Goal: Task Accomplishment & Management: Complete application form

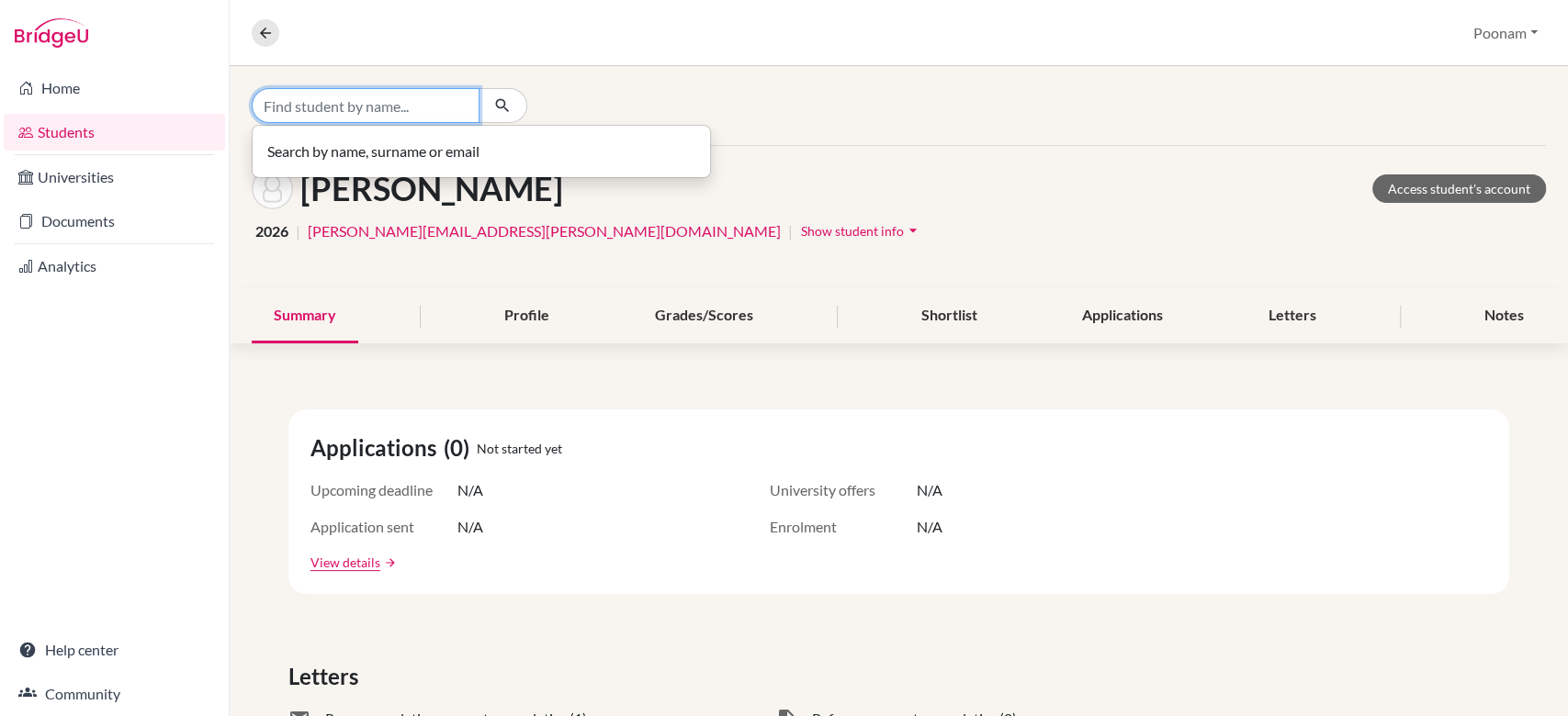
click at [350, 107] on input "Find student by name..." at bounding box center [365, 105] width 228 height 35
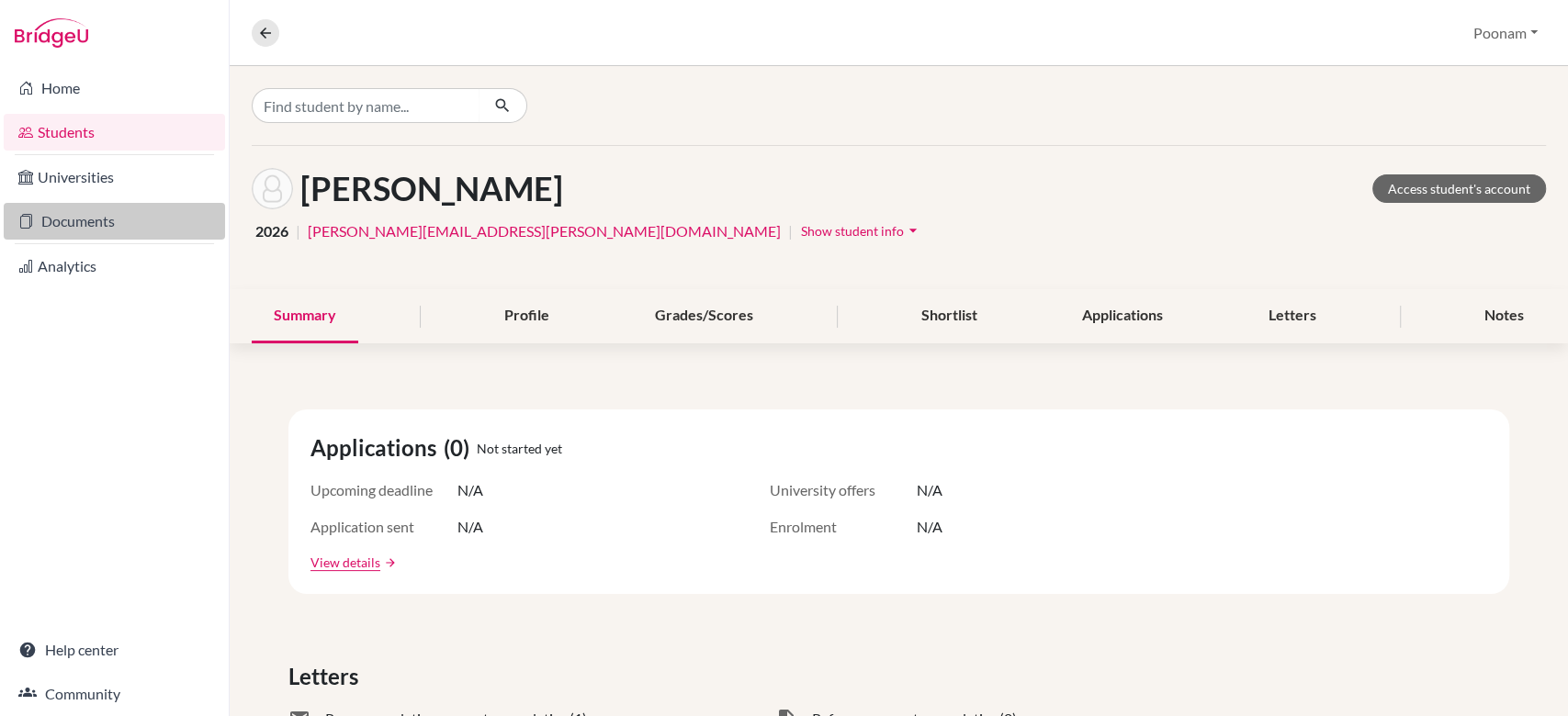
click at [132, 228] on link "Documents" at bounding box center [115, 221] width 222 height 37
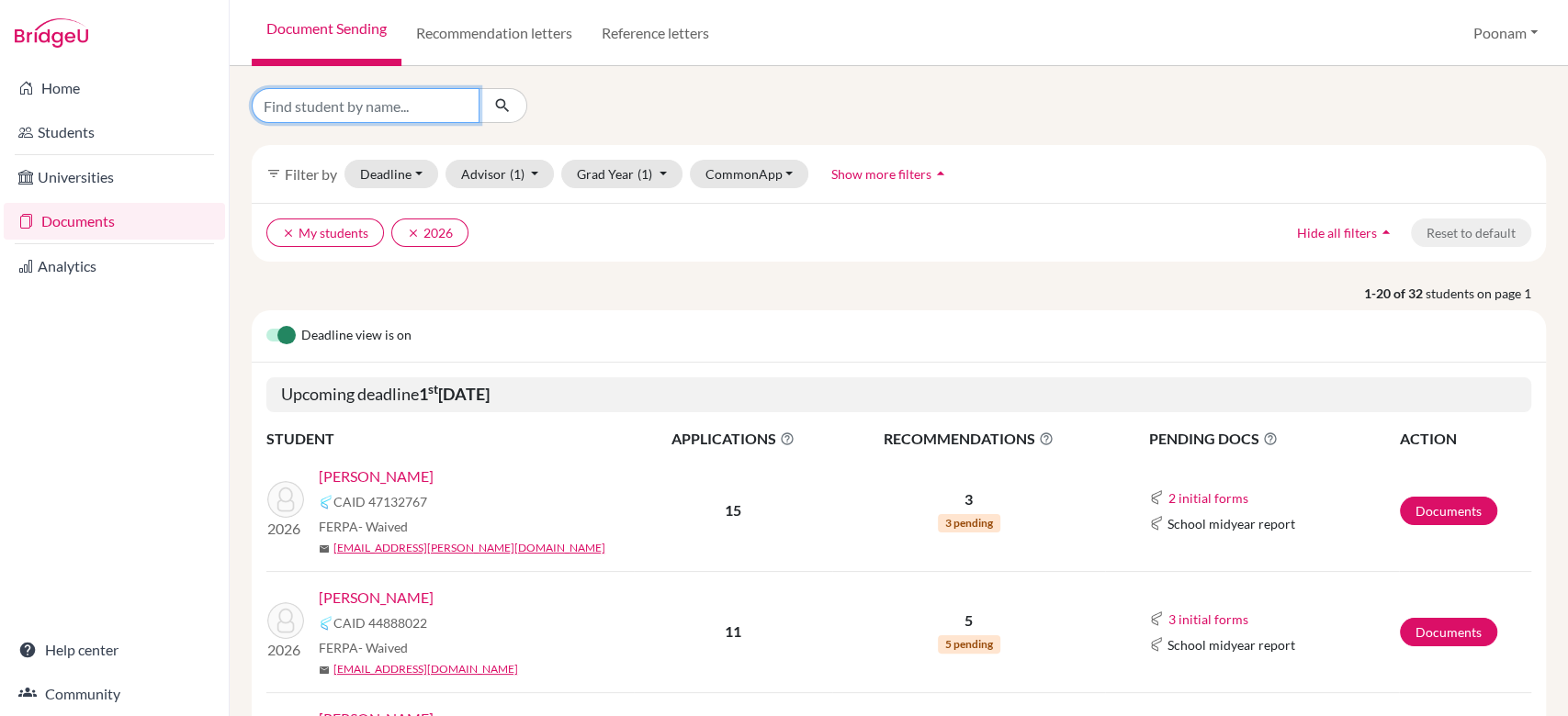
drag, startPoint x: 0, startPoint y: 0, endPoint x: 342, endPoint y: 111, distance: 359.6
click at [342, 111] on input "Find student by name..." at bounding box center [365, 105] width 228 height 35
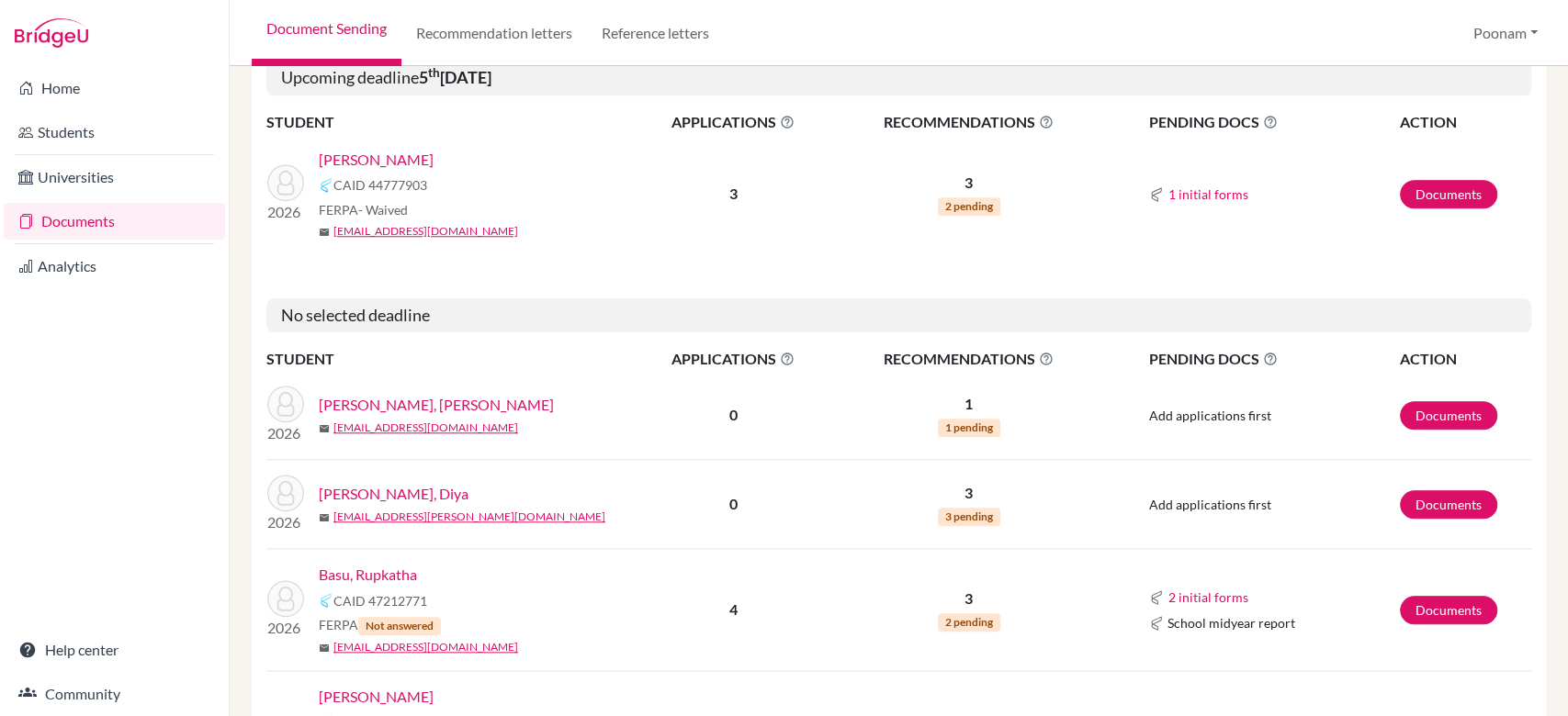
scroll to position [1148, 0]
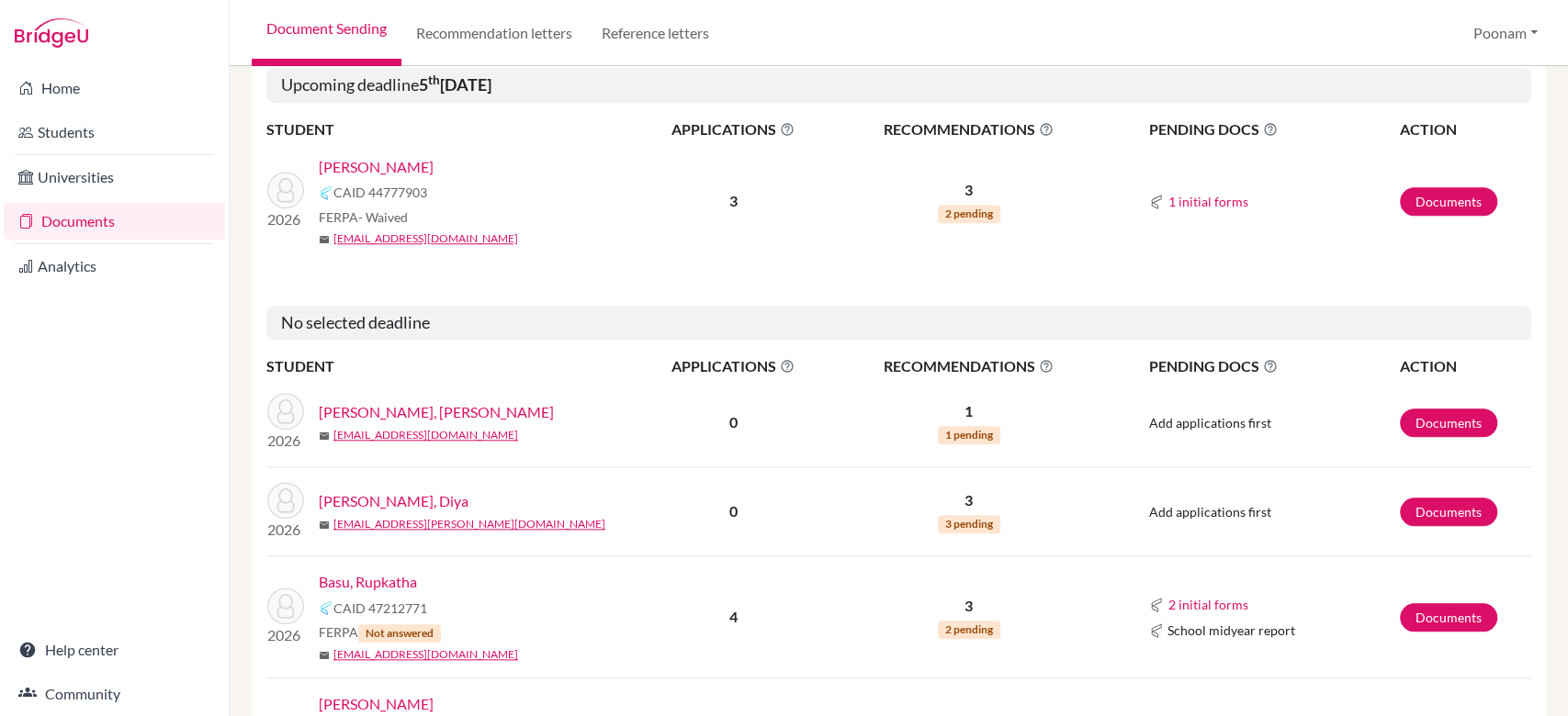
click at [646, 323] on h5 "No selected deadline" at bounding box center [898, 322] width 1265 height 35
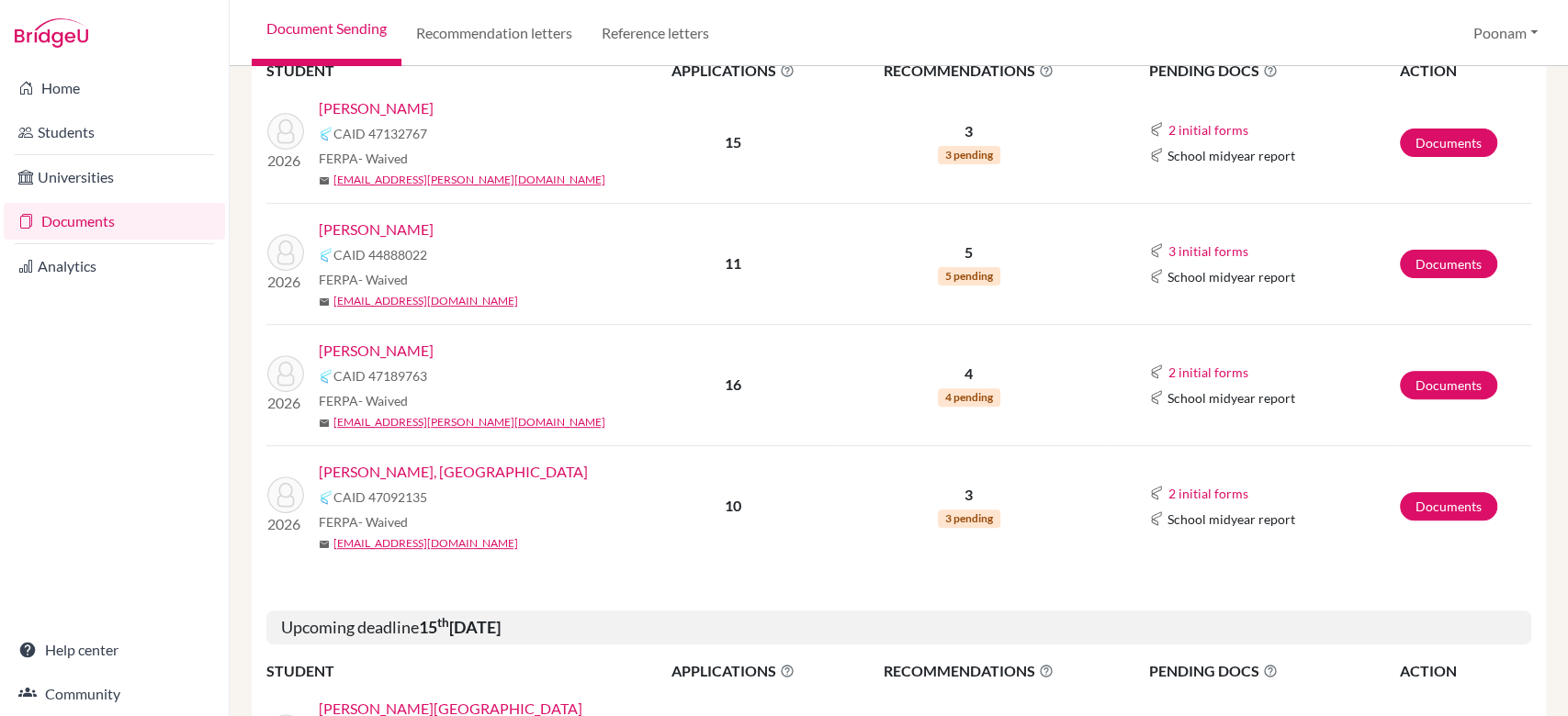
scroll to position [0, 0]
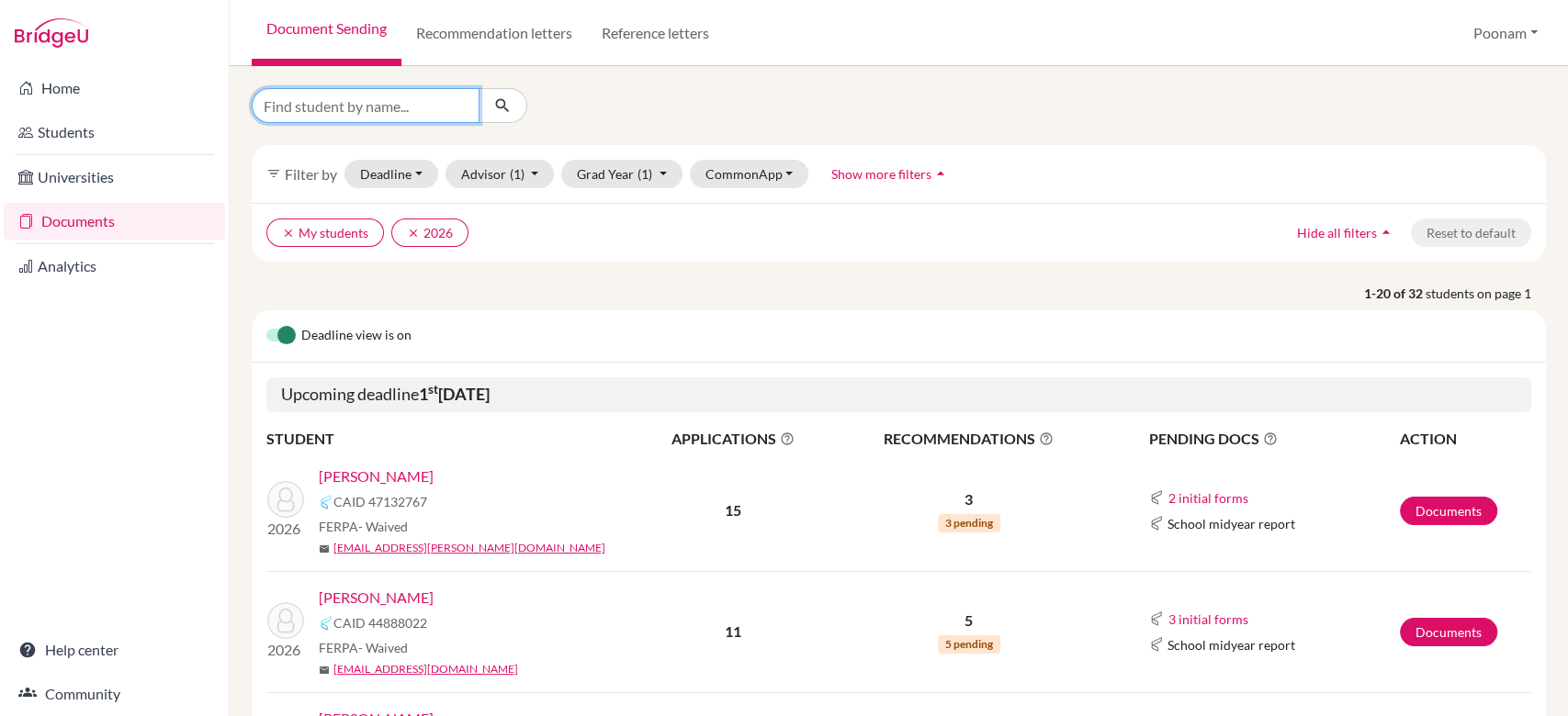
click at [449, 99] on input "Find student by name..." at bounding box center [365, 105] width 228 height 35
type input "kayli"
click button "submit" at bounding box center [503, 105] width 48 height 35
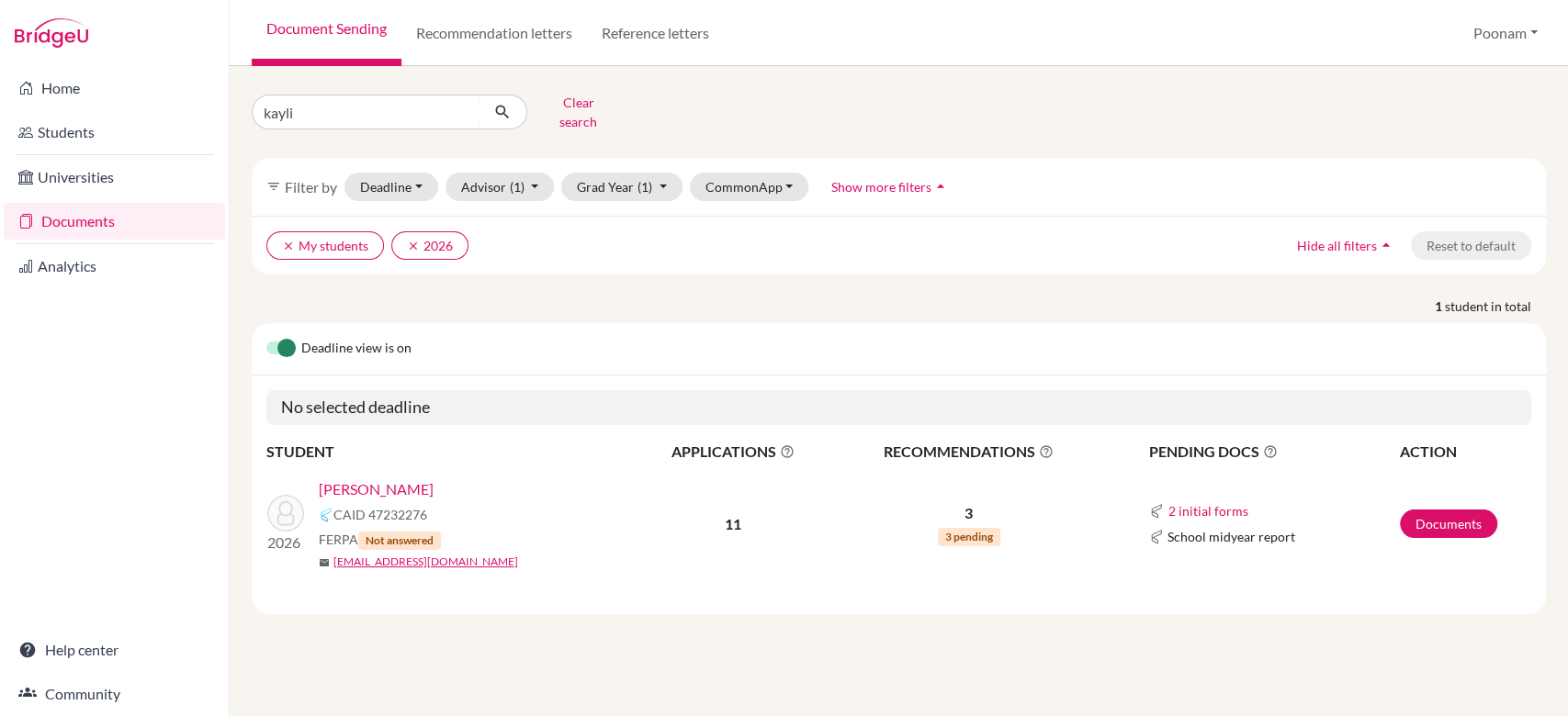
click at [368, 479] on link "[PERSON_NAME]" at bounding box center [376, 490] width 115 height 22
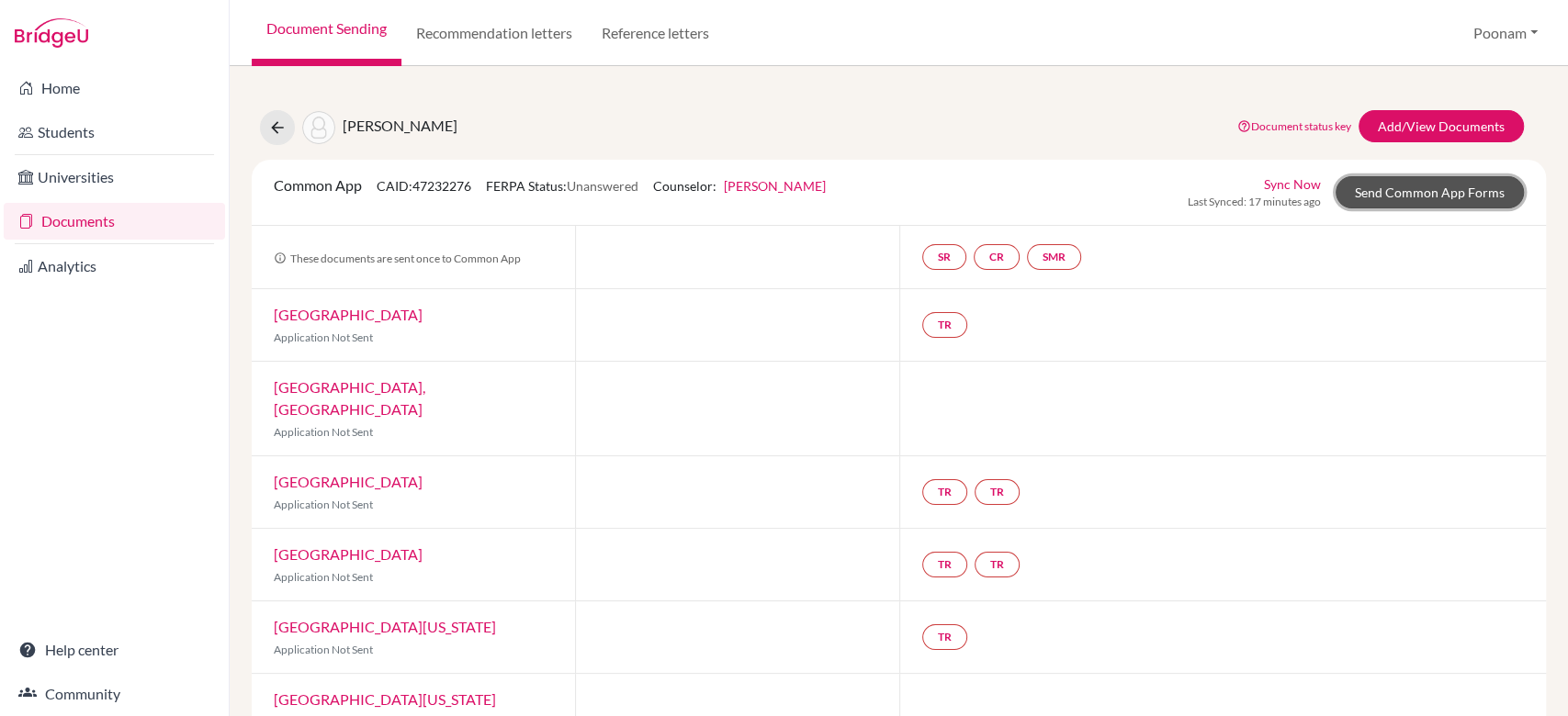
click at [1426, 200] on link "Send Common App Forms" at bounding box center [1430, 192] width 188 height 33
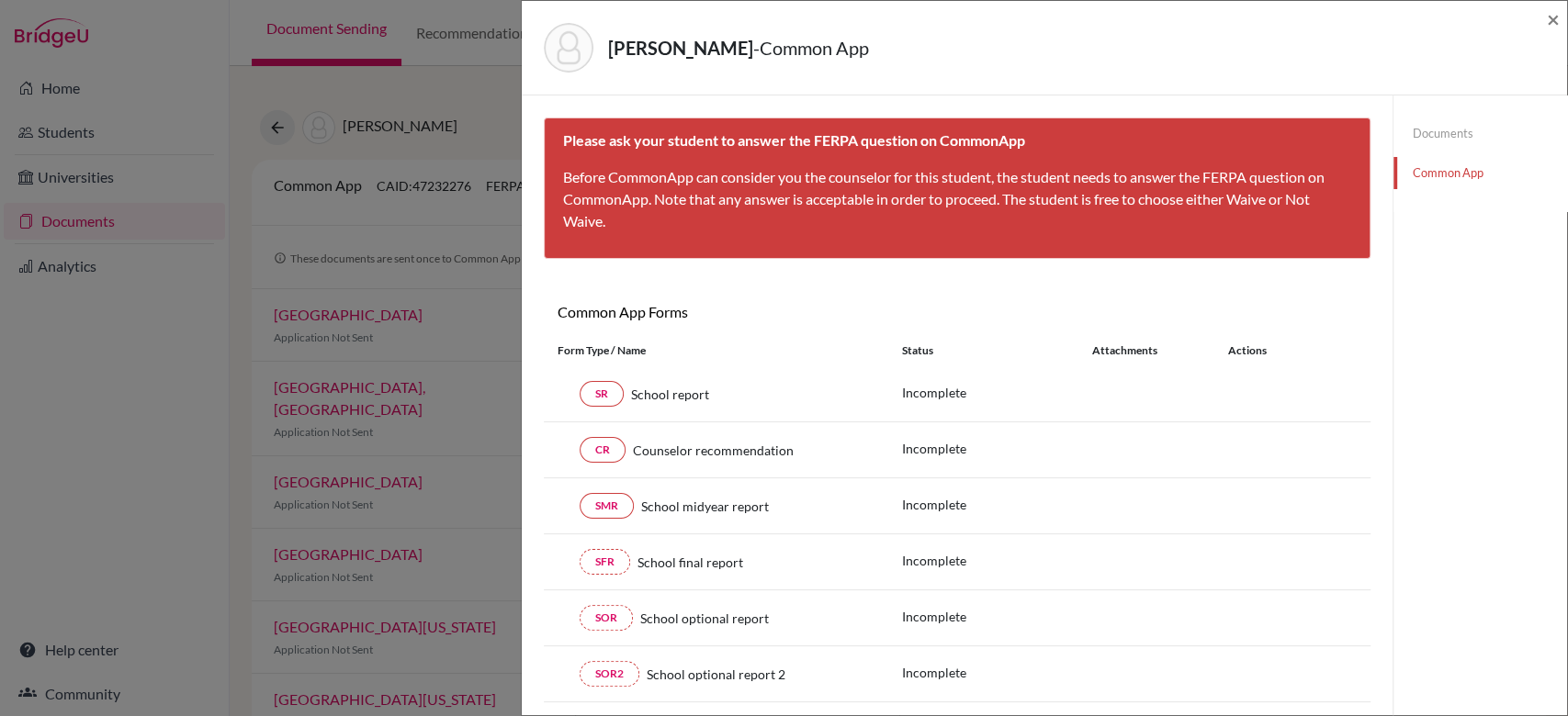
click at [1450, 136] on link "Documents" at bounding box center [1481, 134] width 174 height 33
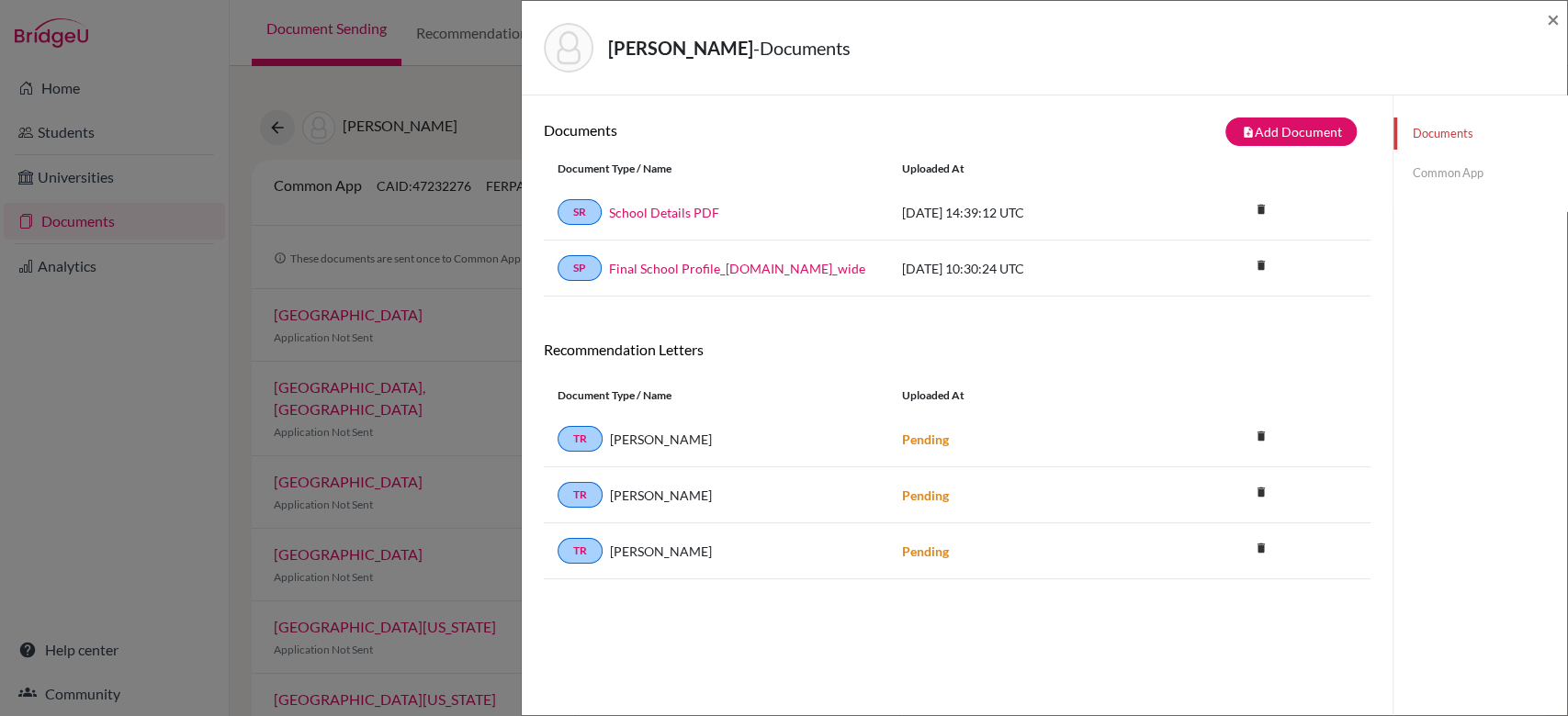
click at [1446, 173] on link "Common App" at bounding box center [1481, 173] width 174 height 33
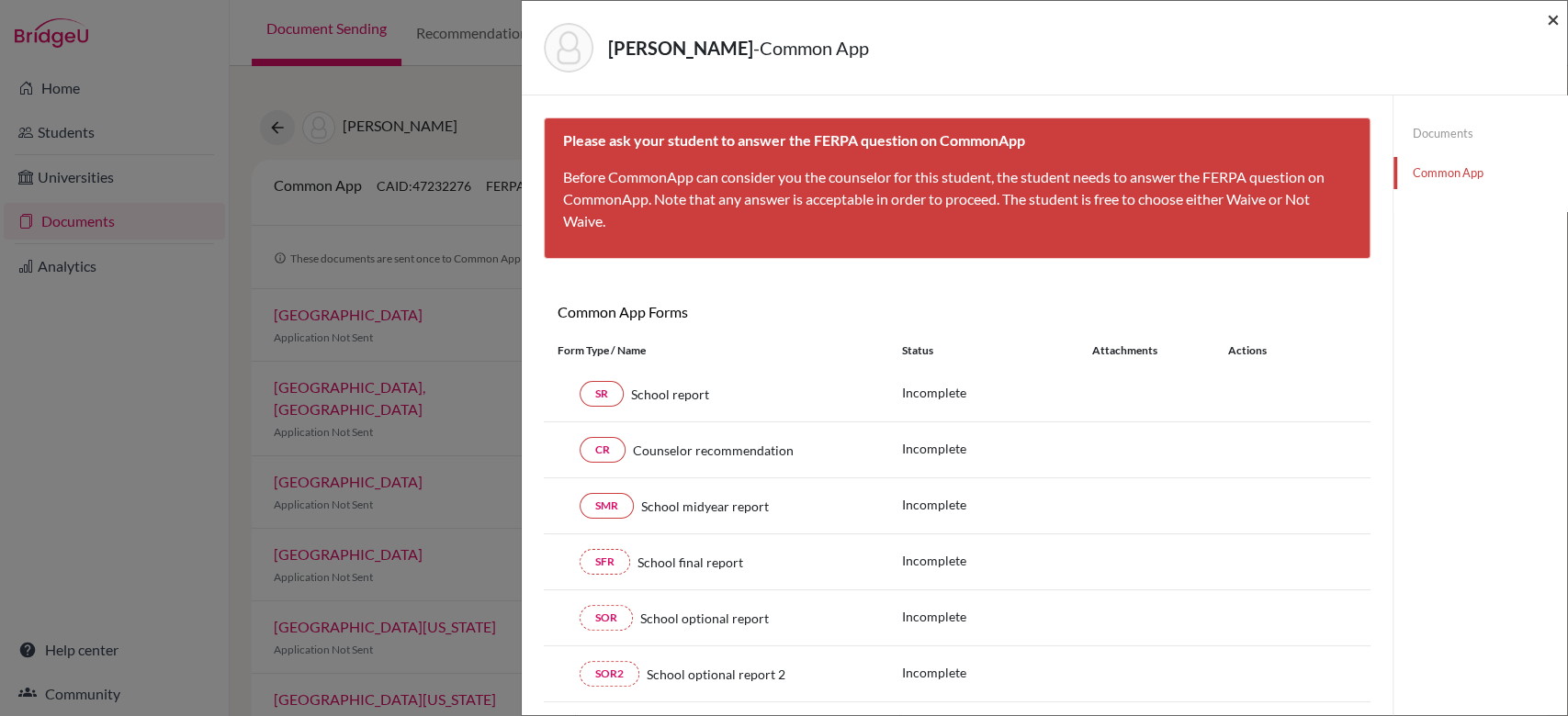
click at [1551, 20] on span "×" at bounding box center [1553, 19] width 13 height 27
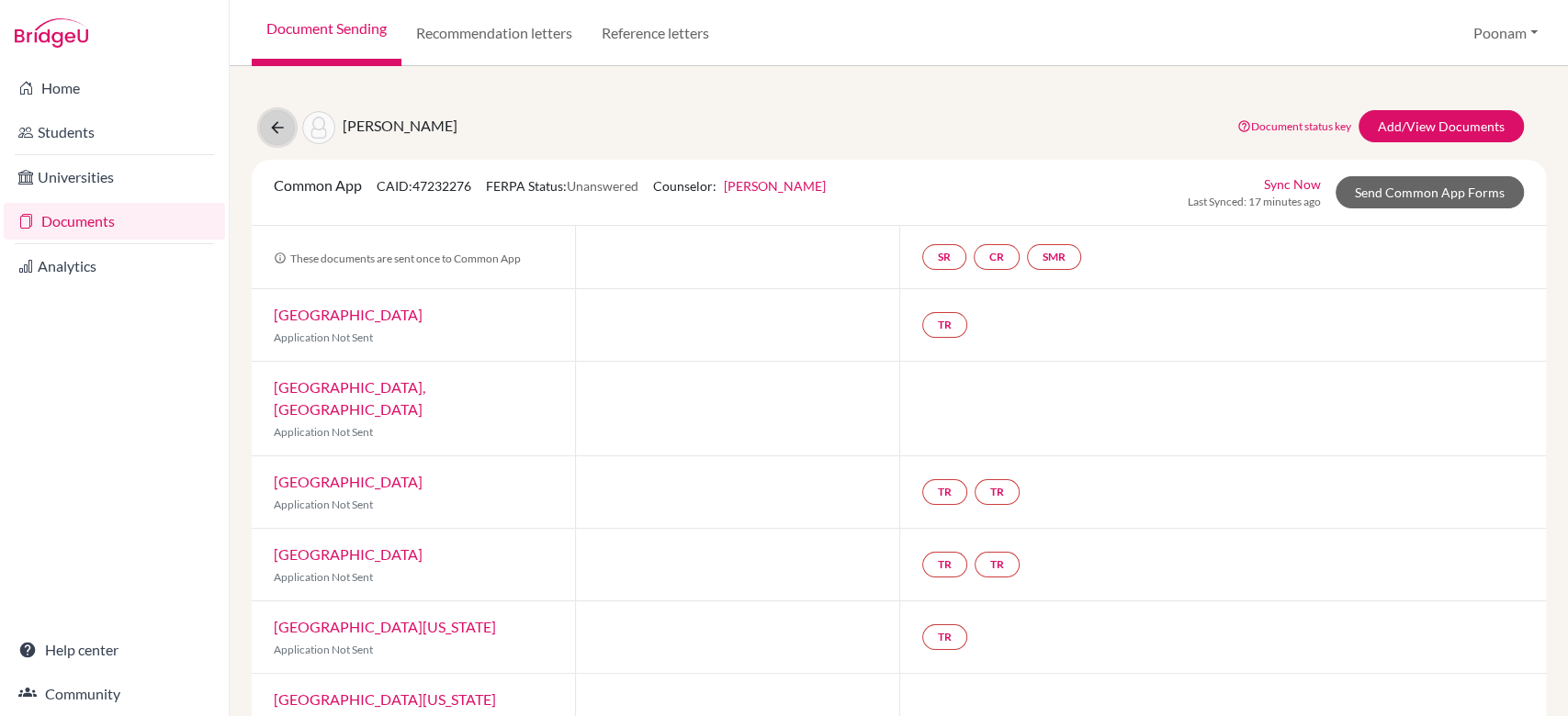
click at [265, 134] on button at bounding box center [277, 127] width 35 height 35
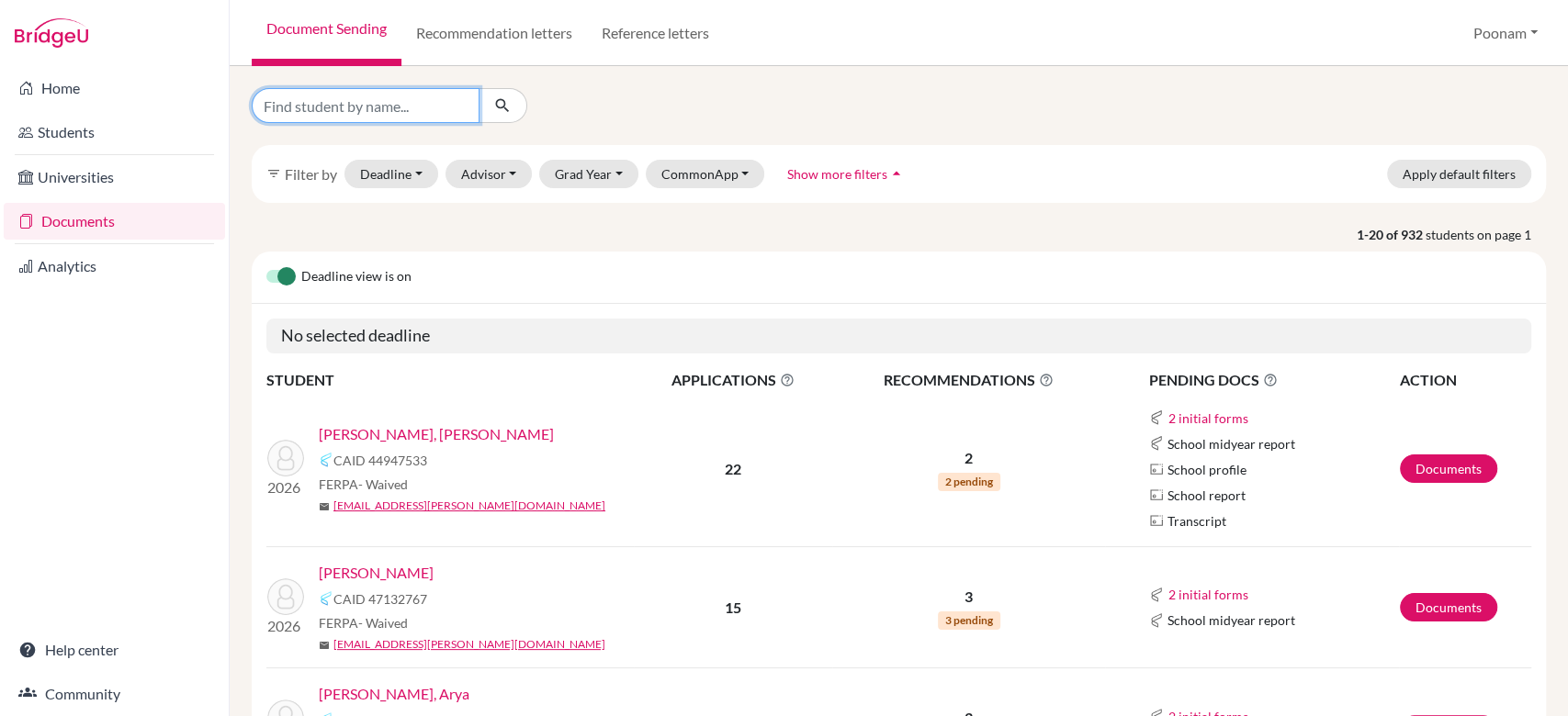
click at [395, 108] on input "Find student by name..." at bounding box center [365, 105] width 228 height 35
type input "kayli"
click button "submit" at bounding box center [503, 105] width 48 height 35
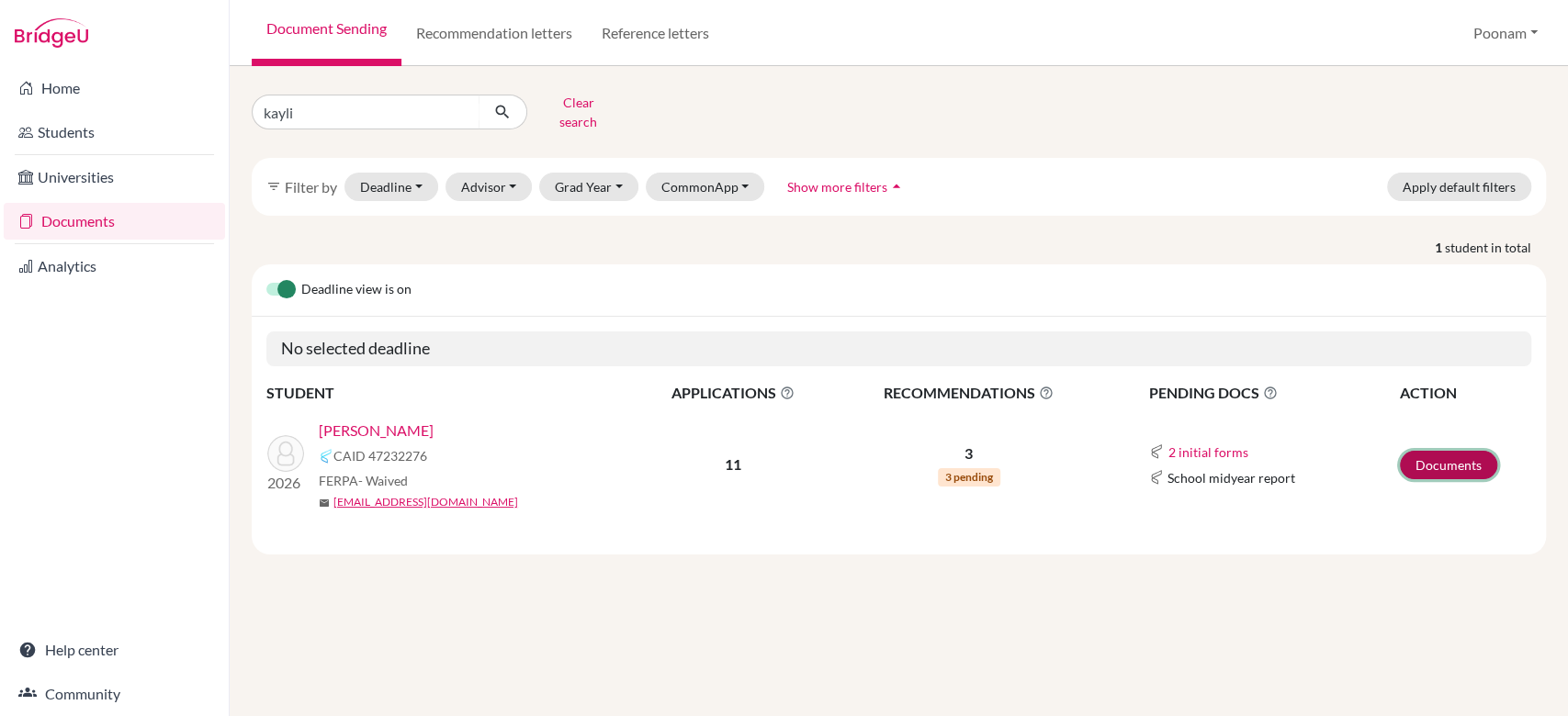
click at [1421, 459] on link "Documents" at bounding box center [1449, 465] width 97 height 29
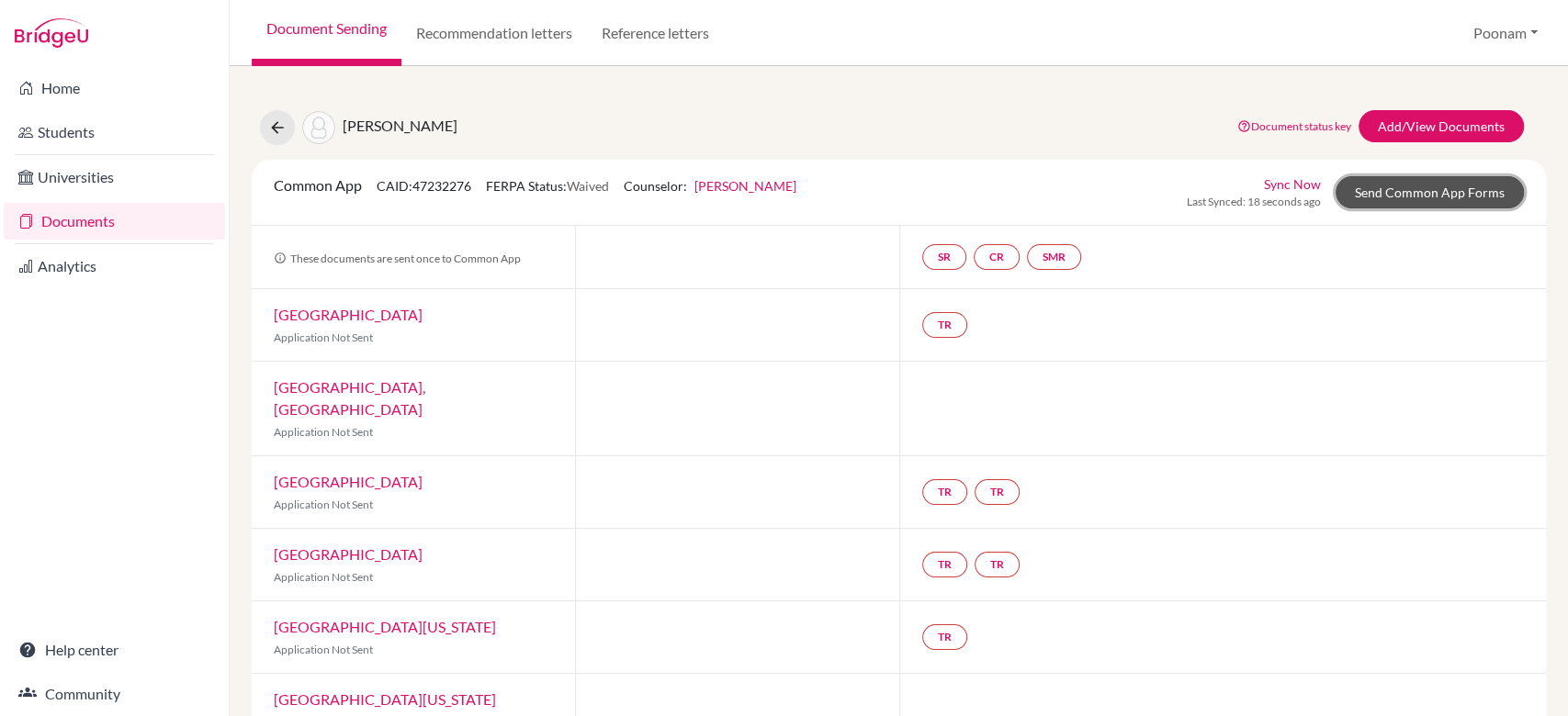
click at [1420, 195] on link "Send Common App Forms" at bounding box center [1430, 192] width 188 height 33
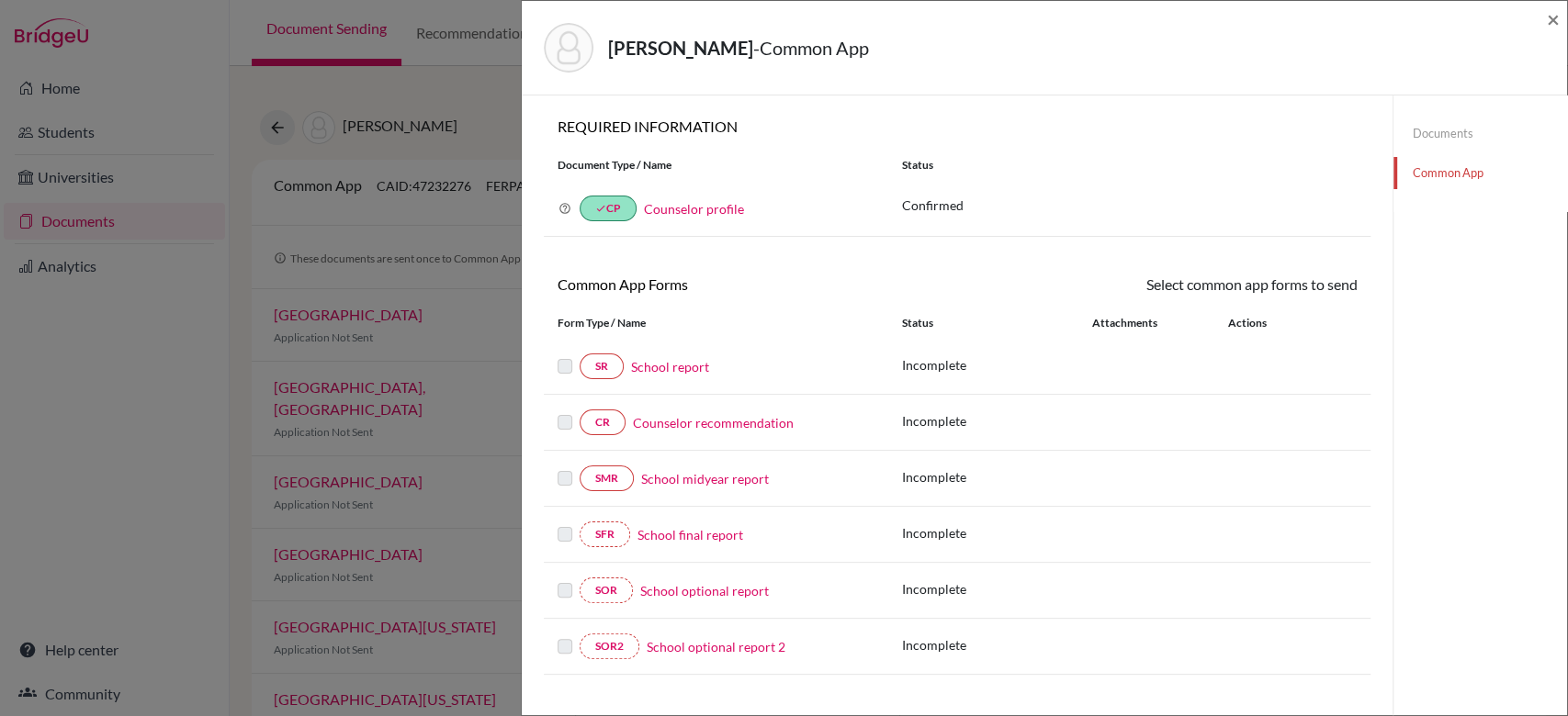
click at [667, 431] on link "Counselor recommendation" at bounding box center [713, 423] width 161 height 20
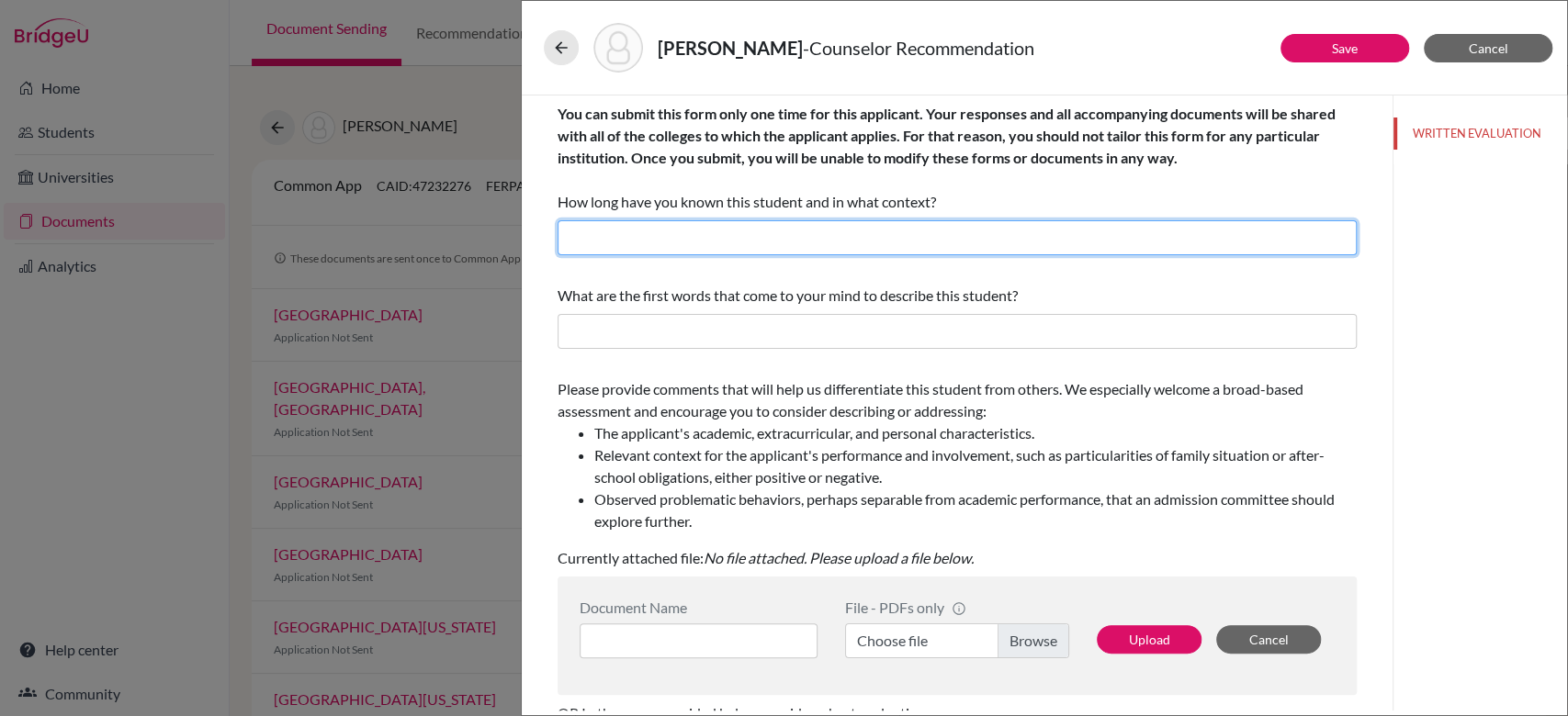
click at [780, 247] on input "text" at bounding box center [958, 237] width 799 height 35
type input "I have known him for 2 academic years as his College and Career guidance Counse…"
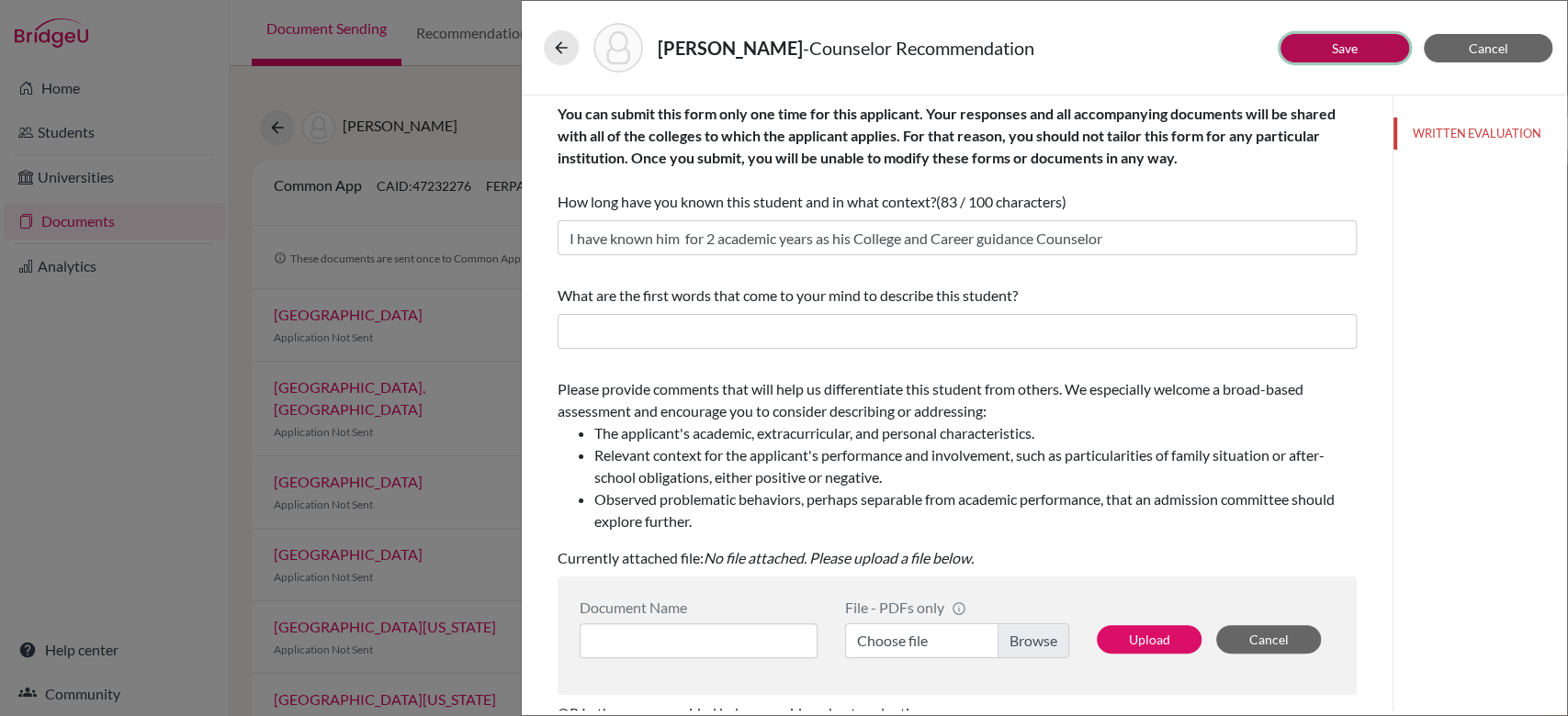
click at [1316, 51] on button "Save" at bounding box center [1345, 47] width 129 height 29
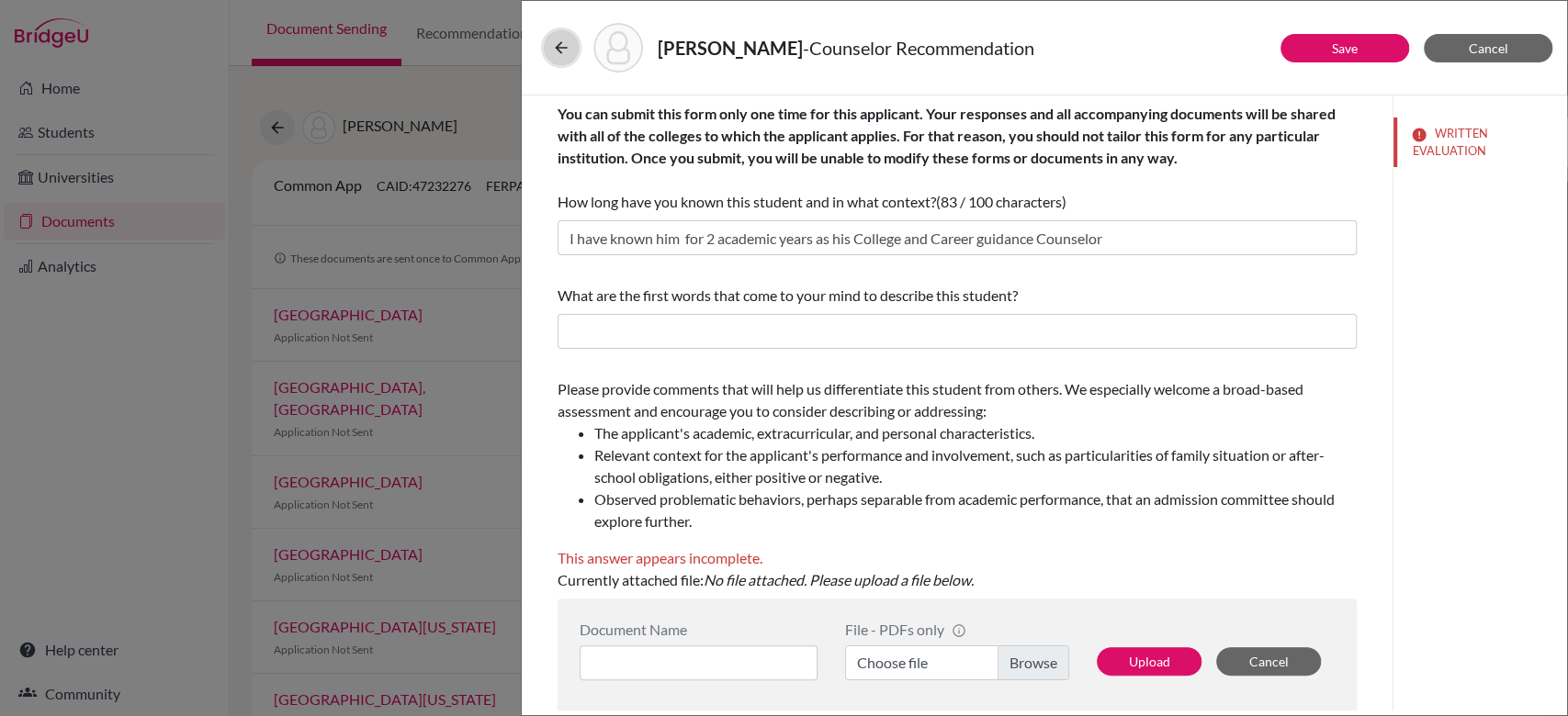
click at [559, 56] on button at bounding box center [561, 47] width 35 height 35
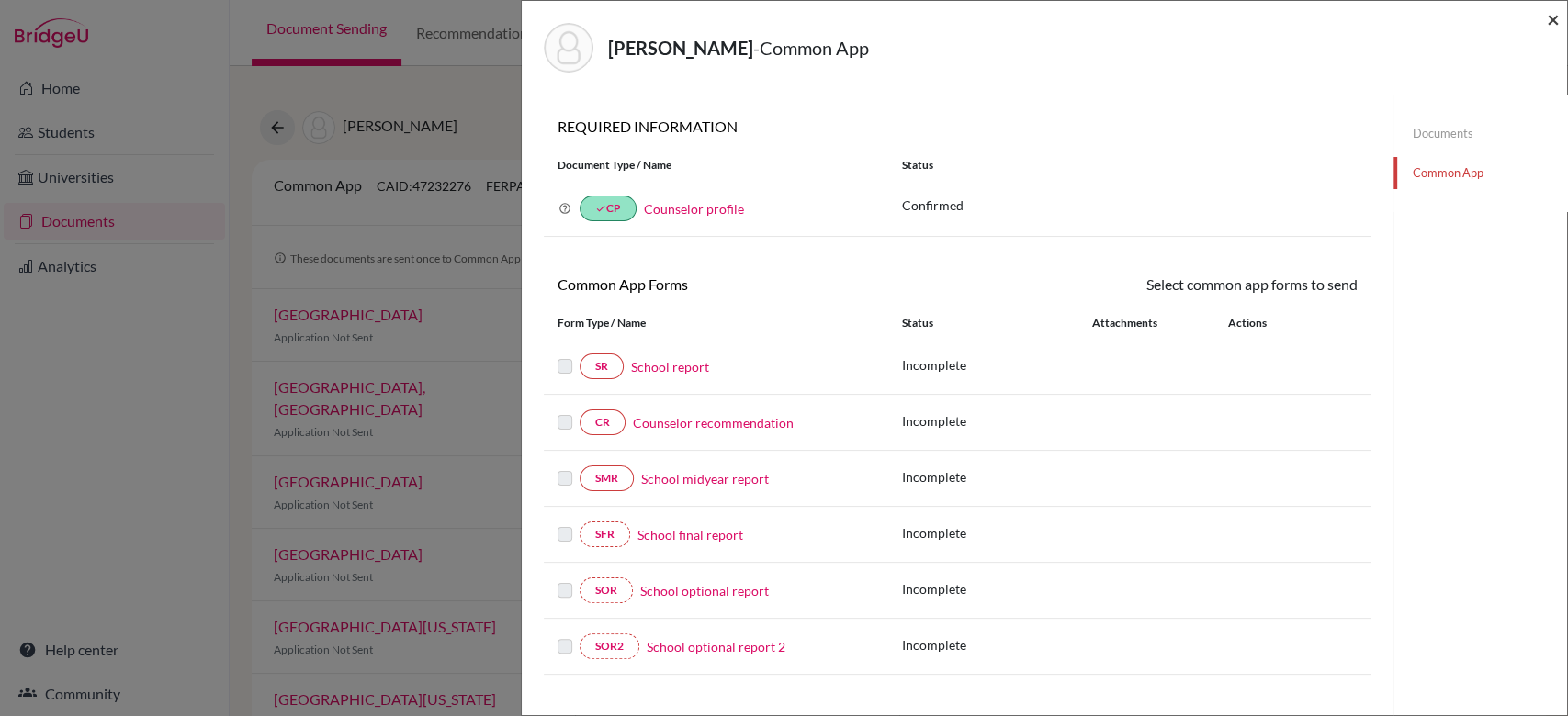
click at [1555, 18] on span "×" at bounding box center [1553, 19] width 13 height 27
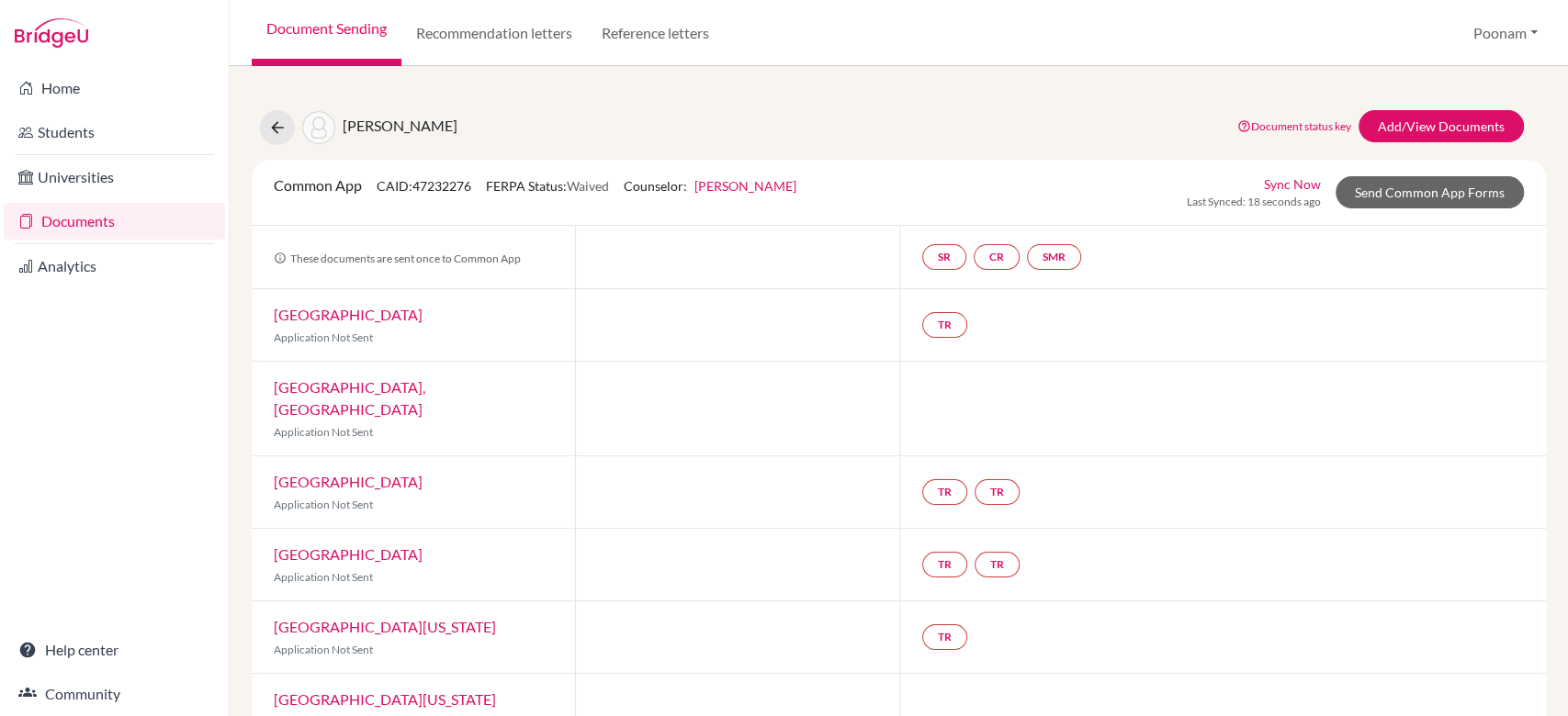
click at [616, 239] on div at bounding box center [736, 256] width 323 height 62
